Goal: Task Accomplishment & Management: Manage account settings

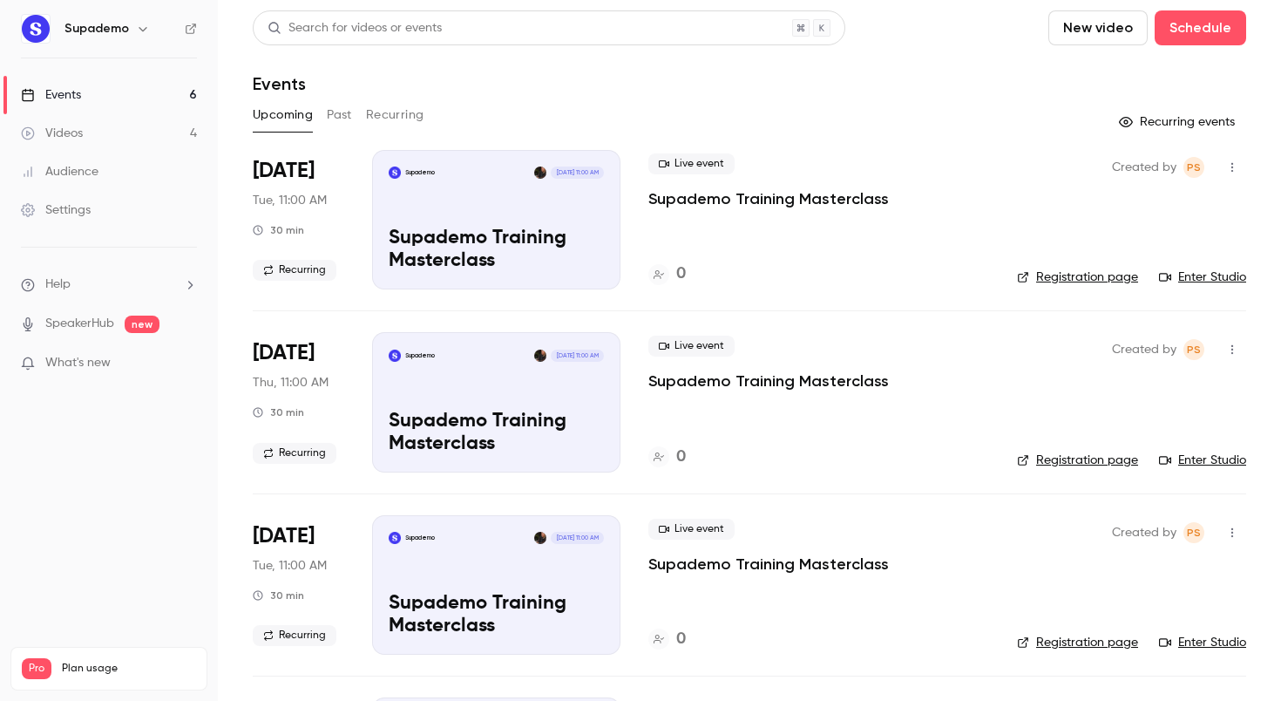
click at [334, 112] on button "Past" at bounding box center [339, 115] width 25 height 28
click at [682, 273] on h4 "2" at bounding box center [680, 274] width 9 height 24
click at [681, 269] on h4 "2" at bounding box center [680, 274] width 9 height 24
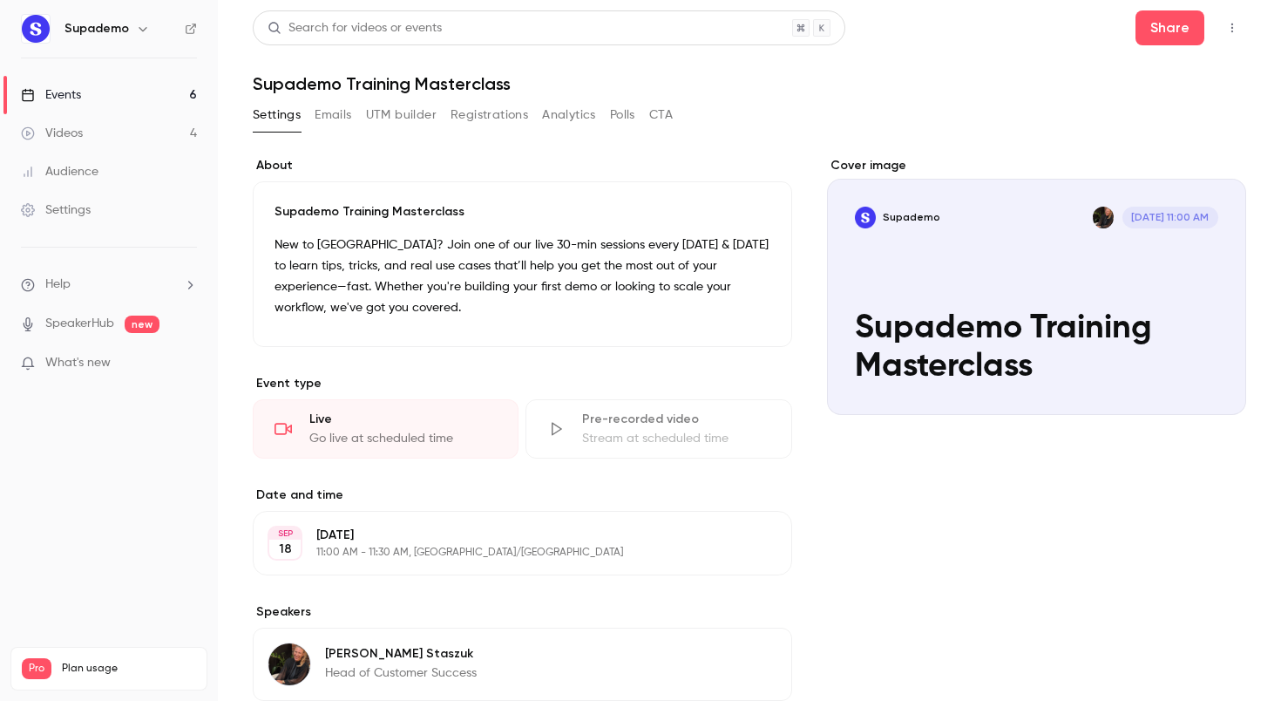
click at [325, 118] on button "Emails" at bounding box center [333, 115] width 37 height 28
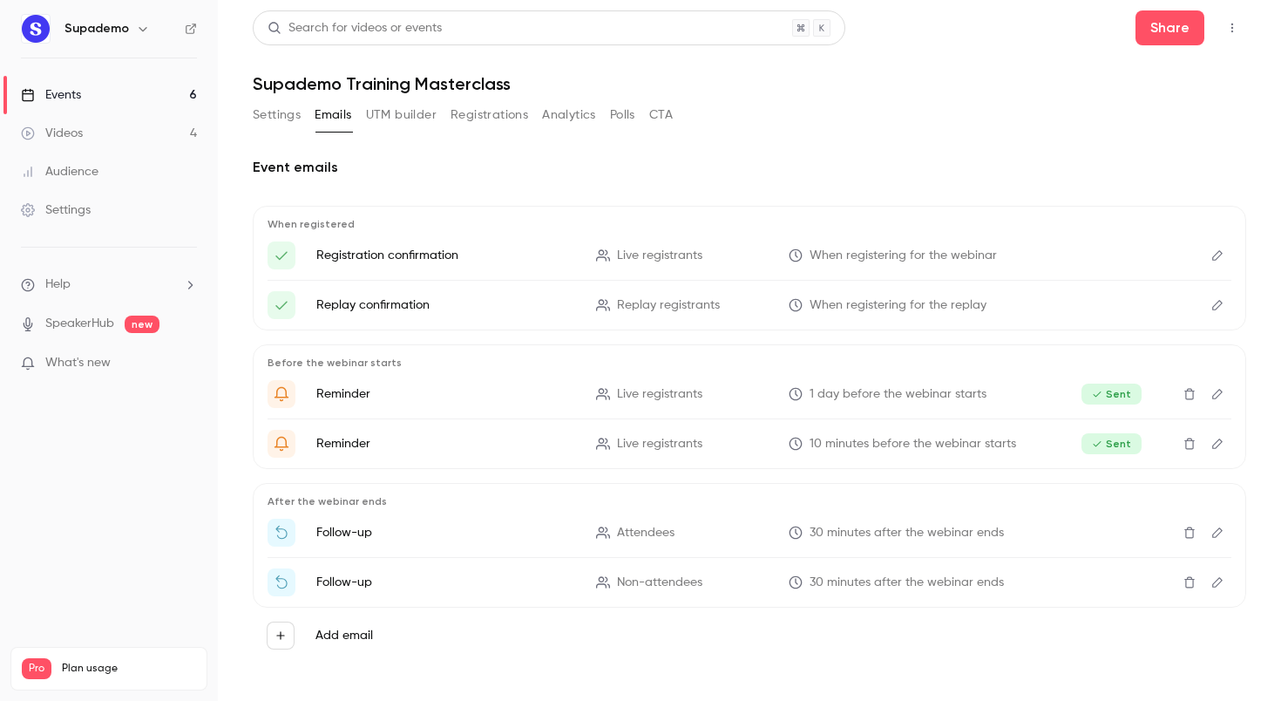
click at [410, 119] on button "UTM builder" at bounding box center [401, 115] width 71 height 28
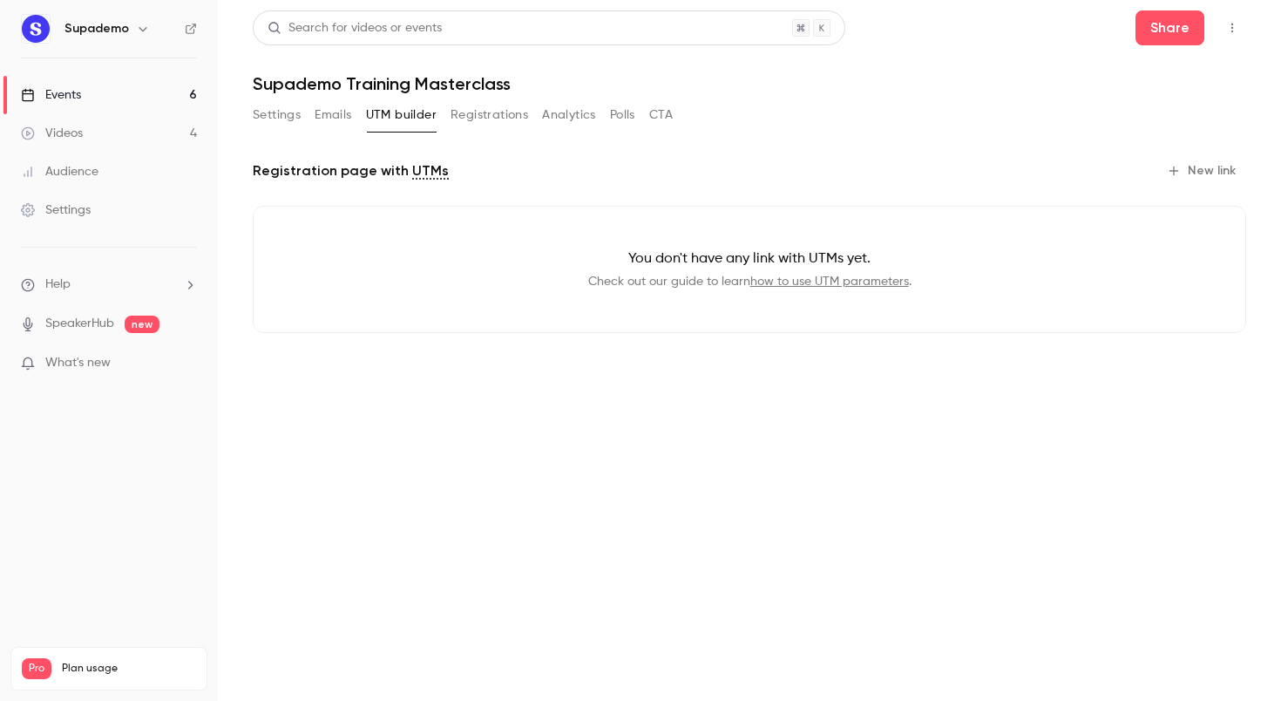
click at [496, 112] on button "Registrations" at bounding box center [490, 115] width 78 height 28
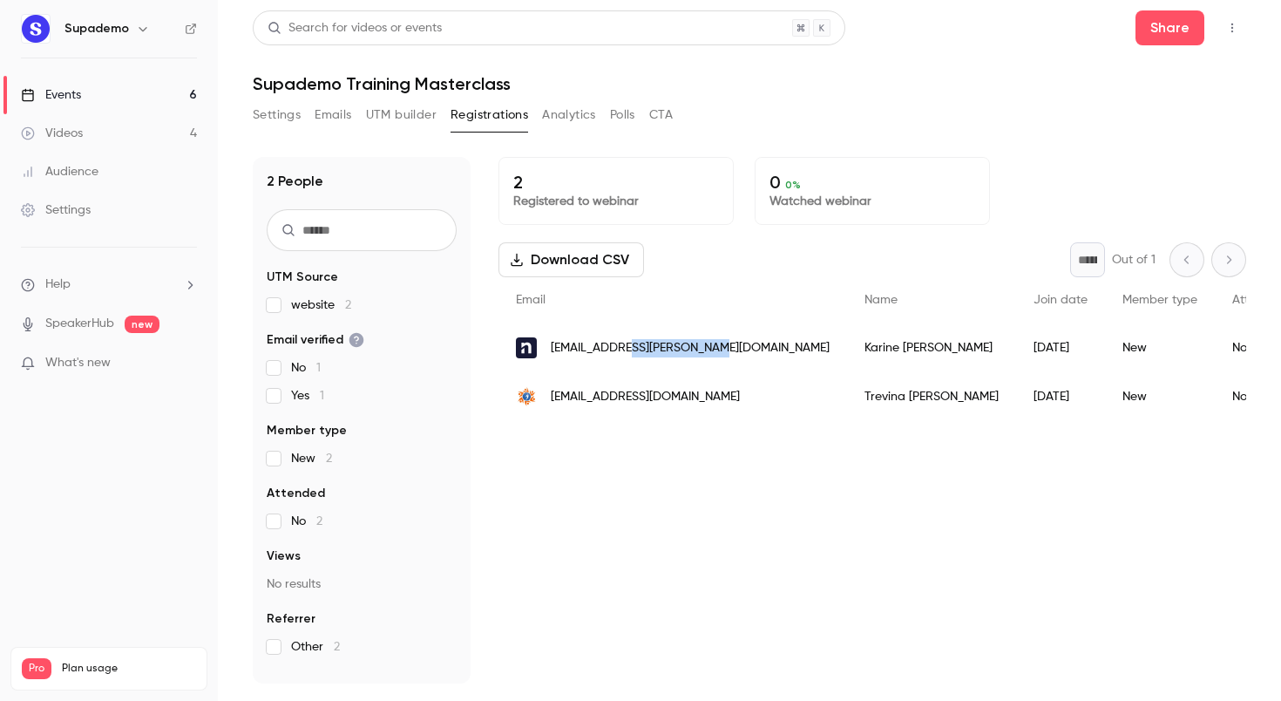
drag, startPoint x: 710, startPoint y: 349, endPoint x: 614, endPoint y: 354, distance: 96.0
click at [614, 354] on div "[EMAIL_ADDRESS][PERSON_NAME][DOMAIN_NAME]" at bounding box center [673, 347] width 349 height 49
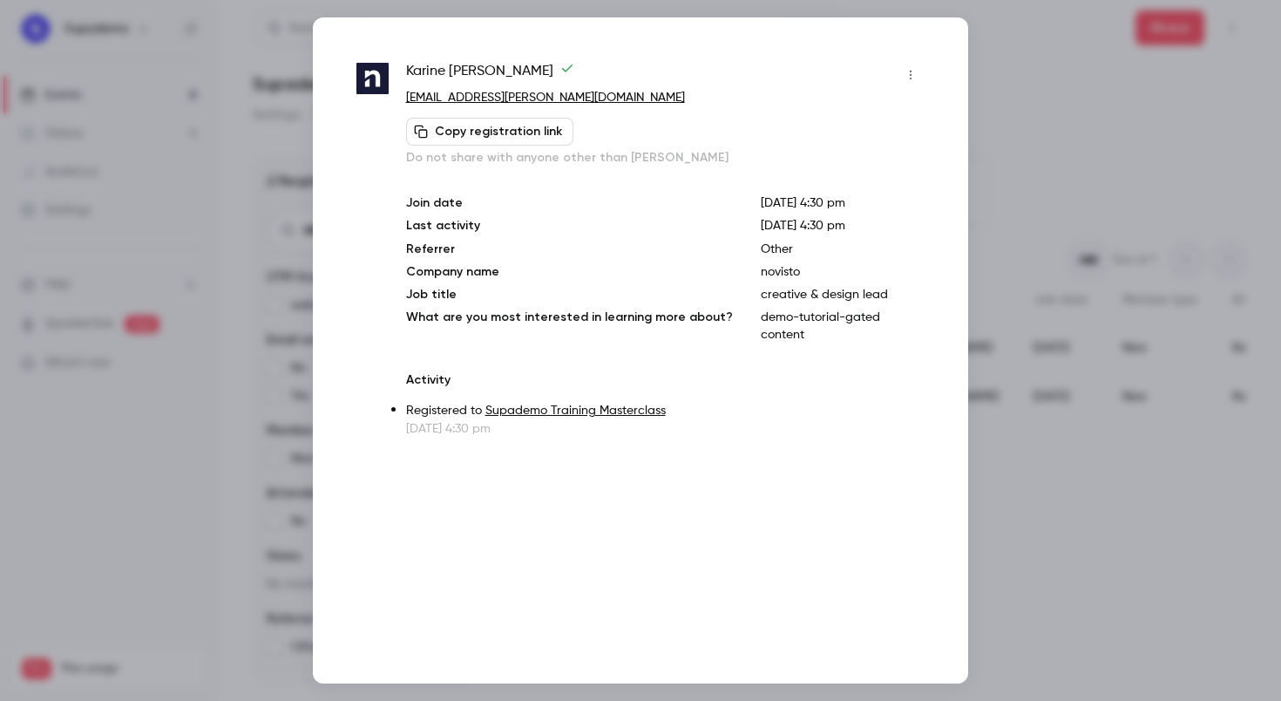
click at [982, 76] on div at bounding box center [640, 350] width 1281 height 701
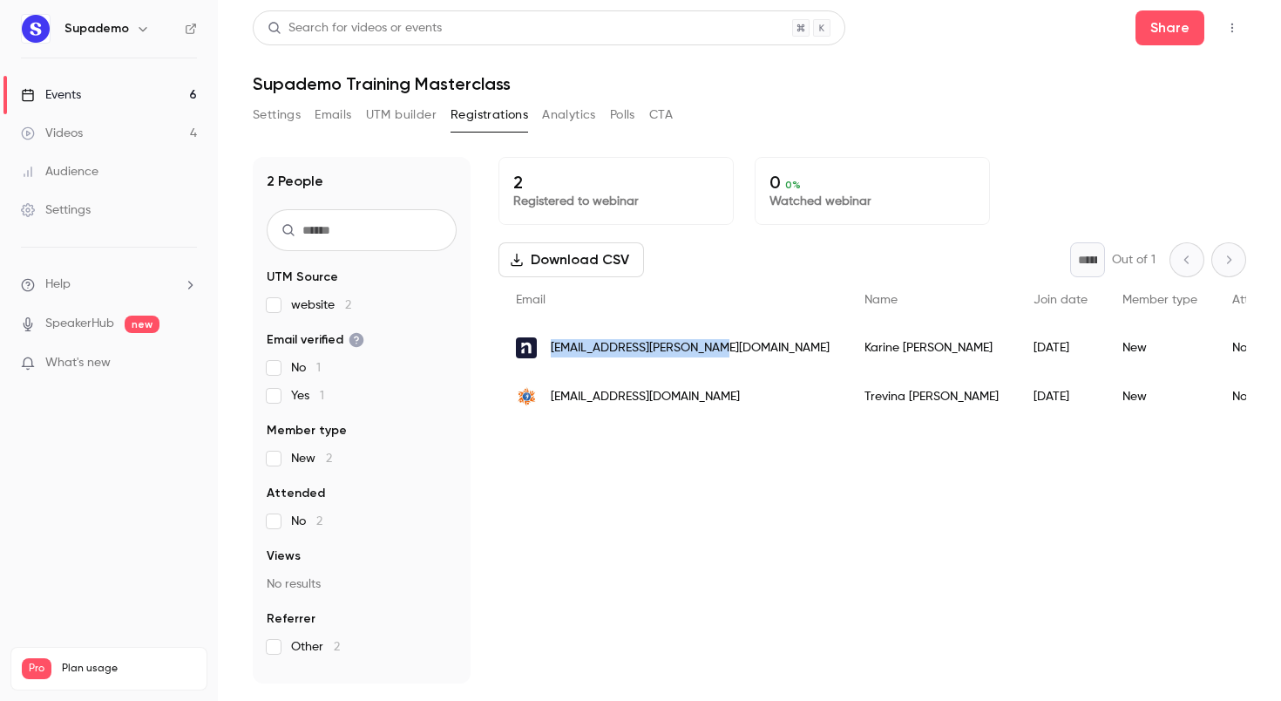
drag, startPoint x: 699, startPoint y: 350, endPoint x: 551, endPoint y: 349, distance: 148.2
click at [551, 349] on span "[EMAIL_ADDRESS][PERSON_NAME][DOMAIN_NAME]" at bounding box center [690, 348] width 279 height 18
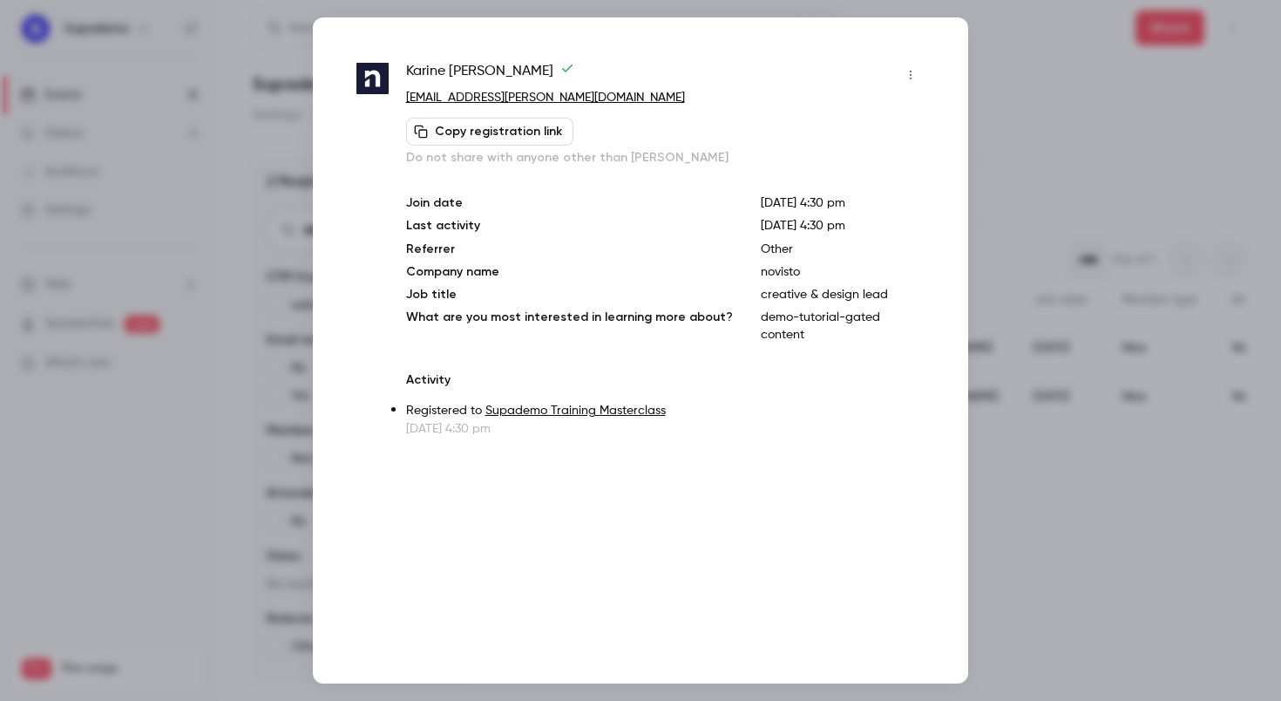
copy span "[EMAIL_ADDRESS][PERSON_NAME][DOMAIN_NAME]"
click at [564, 98] on p "[EMAIL_ADDRESS][PERSON_NAME][DOMAIN_NAME]" at bounding box center [665, 98] width 519 height 18
copy div "[EMAIL_ADDRESS][PERSON_NAME][DOMAIN_NAME] Copy registration link"
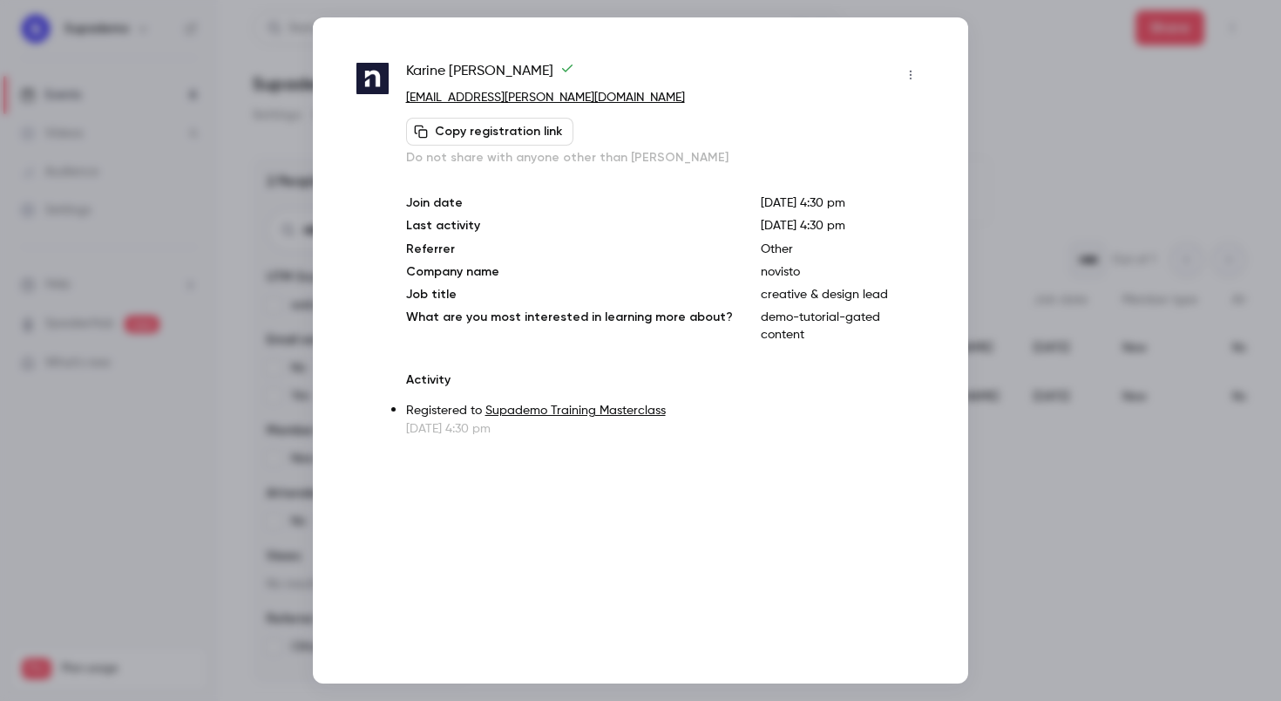
click at [1104, 105] on div at bounding box center [640, 350] width 1281 height 701
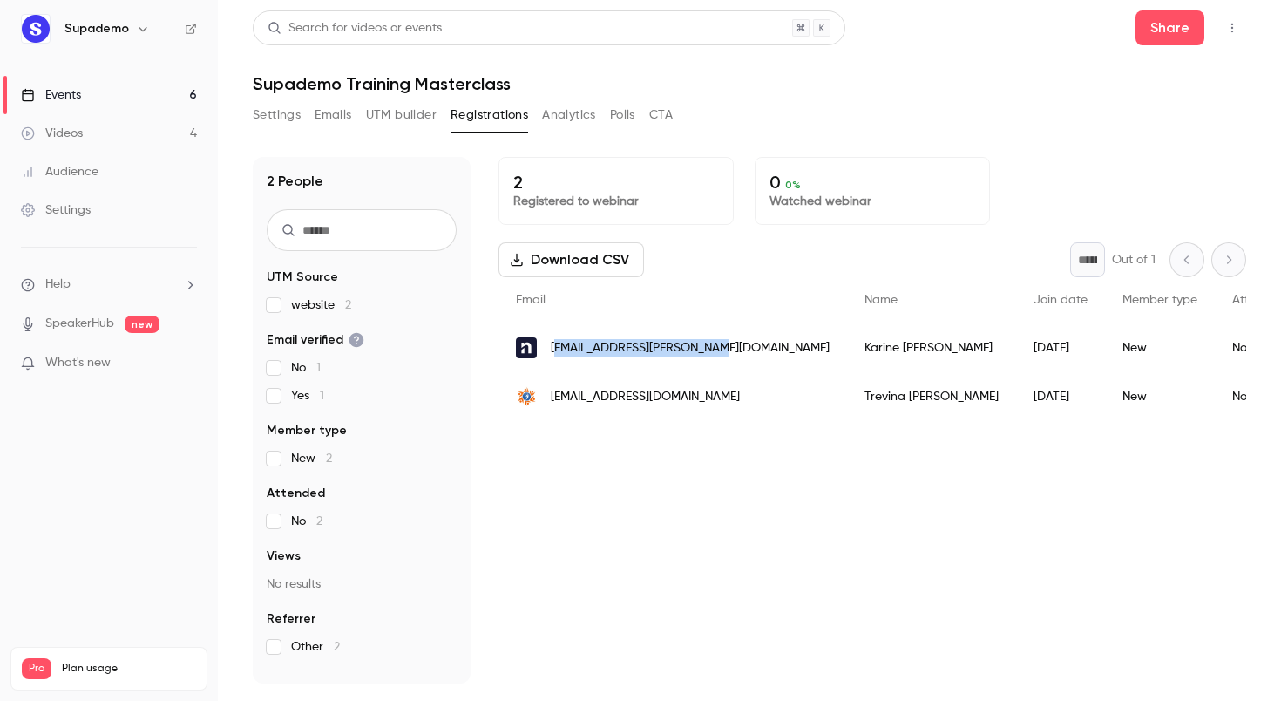
drag, startPoint x: 716, startPoint y: 350, endPoint x: 555, endPoint y: 349, distance: 161.3
click at [555, 349] on div "[EMAIL_ADDRESS][PERSON_NAME][DOMAIN_NAME]" at bounding box center [673, 347] width 349 height 49
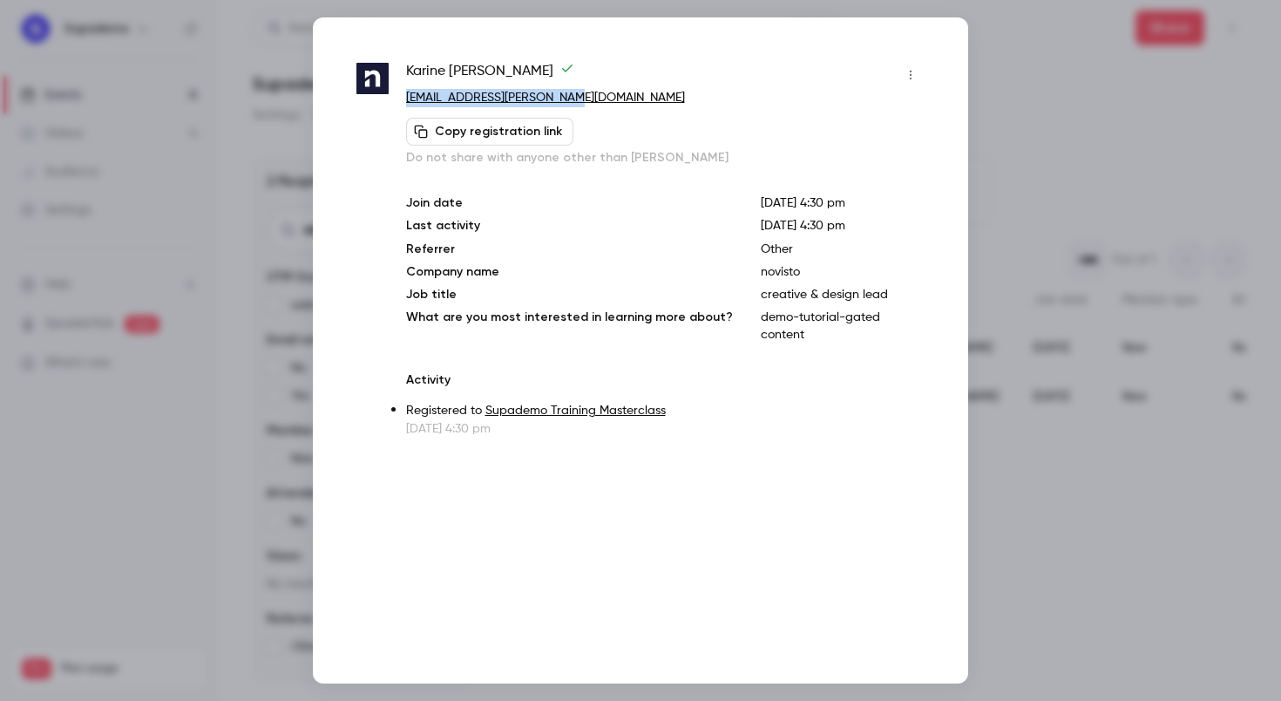
drag, startPoint x: 499, startPoint y: 98, endPoint x: 401, endPoint y: 104, distance: 97.8
click at [400, 103] on div "[PERSON_NAME] [PERSON_NAME][EMAIL_ADDRESS][PERSON_NAME][DOMAIN_NAME] Copy regis…" at bounding box center [641, 249] width 568 height 377
copy link "[EMAIL_ADDRESS][PERSON_NAME][DOMAIN_NAME]"
click at [1042, 58] on div at bounding box center [640, 350] width 1281 height 701
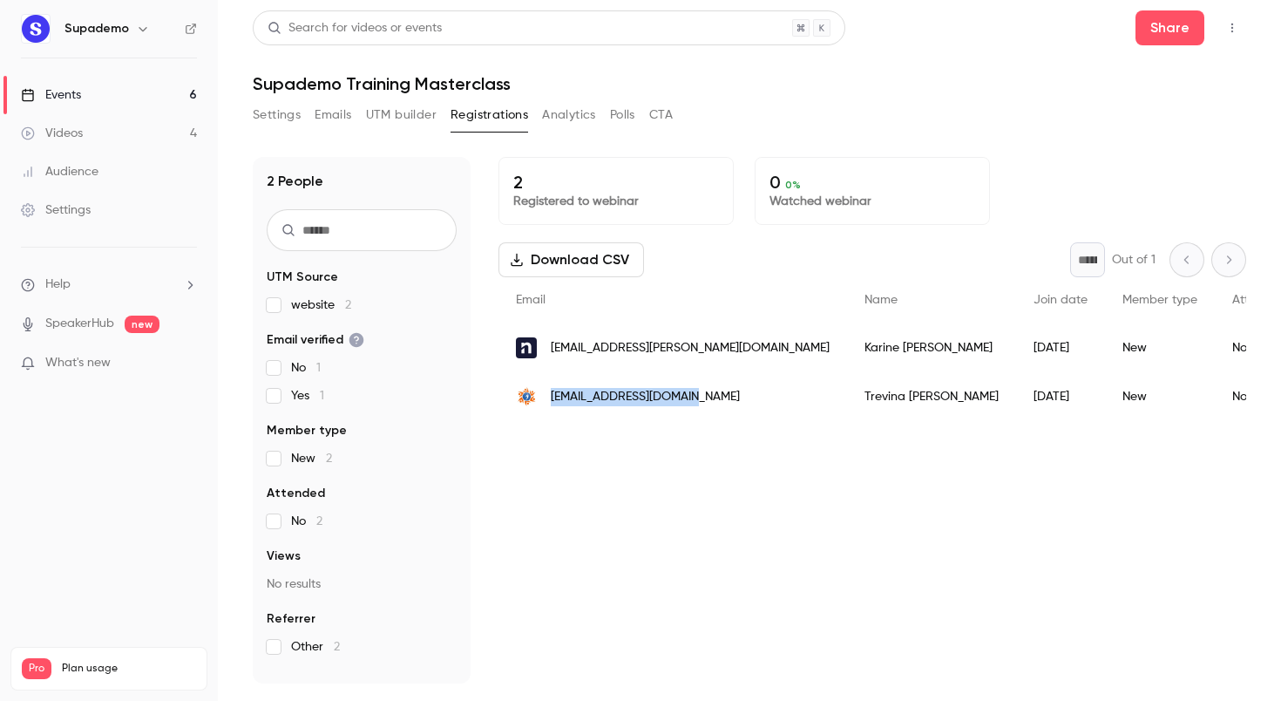
drag, startPoint x: 690, startPoint y: 402, endPoint x: 545, endPoint y: 403, distance: 145.6
click at [545, 403] on div "[EMAIL_ADDRESS][DOMAIN_NAME]" at bounding box center [673, 396] width 349 height 49
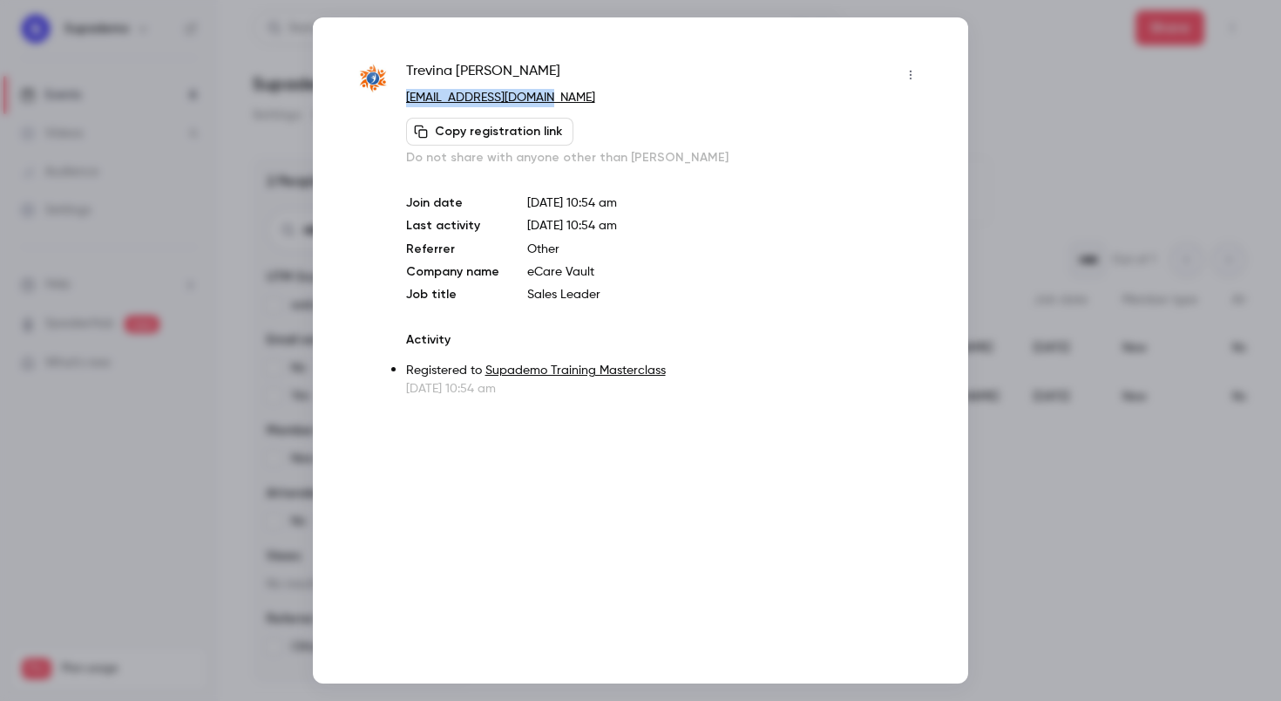
drag, startPoint x: 548, startPoint y: 98, endPoint x: 404, endPoint y: 101, distance: 144.7
click at [404, 101] on div "[PERSON_NAME] [PERSON_NAME][EMAIL_ADDRESS][DOMAIN_NAME] Copy registration link …" at bounding box center [641, 229] width 568 height 336
copy link "[EMAIL_ADDRESS][DOMAIN_NAME]"
click at [1102, 21] on div at bounding box center [640, 350] width 1281 height 701
